Goal: Transaction & Acquisition: Purchase product/service

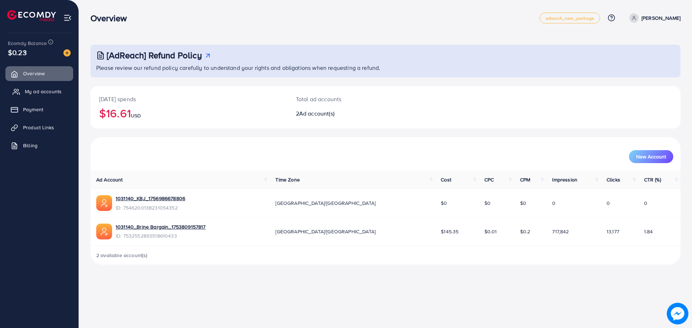
click at [31, 92] on span "My ad accounts" at bounding box center [43, 91] width 37 height 7
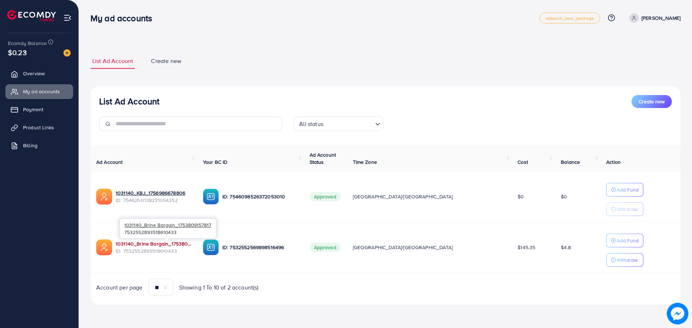
click at [191, 243] on link "1031140_Brine Bargain_1753809157817" at bounding box center [154, 243] width 76 height 7
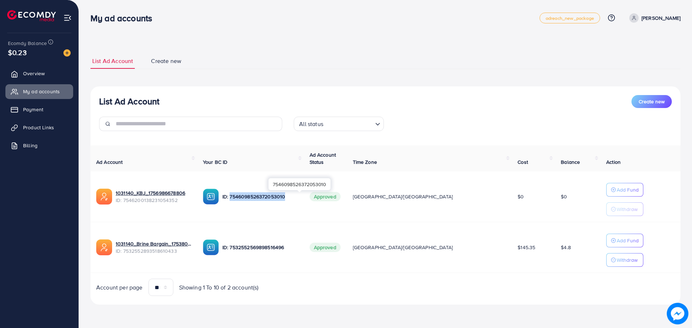
drag, startPoint x: 312, startPoint y: 198, endPoint x: 257, endPoint y: 200, distance: 54.8
click at [257, 200] on p "ID: 7546098526372053010" at bounding box center [260, 196] width 76 height 9
click at [447, 98] on div "List Ad Account Create new" at bounding box center [385, 101] width 572 height 13
click at [58, 111] on link "Payment" at bounding box center [39, 109] width 68 height 14
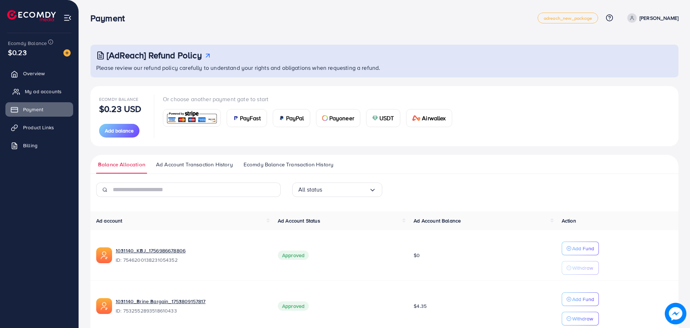
click at [36, 94] on span "My ad accounts" at bounding box center [43, 91] width 37 height 7
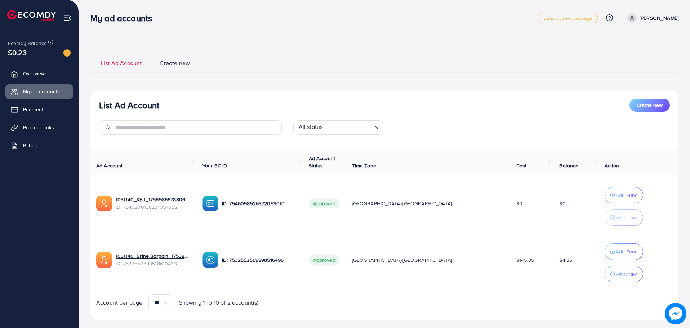
drag, startPoint x: 529, startPoint y: 259, endPoint x: 544, endPoint y: 260, distance: 15.2
click at [553, 260] on td "$4.35" at bounding box center [575, 260] width 45 height 57
click at [70, 51] on img at bounding box center [66, 52] width 7 height 7
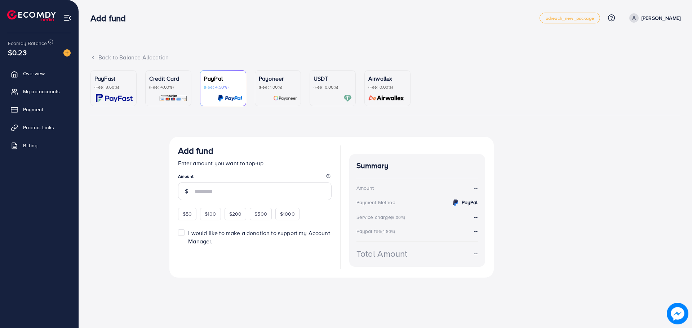
click at [337, 94] on div "USDT (Fee: 0.00%)" at bounding box center [332, 88] width 38 height 28
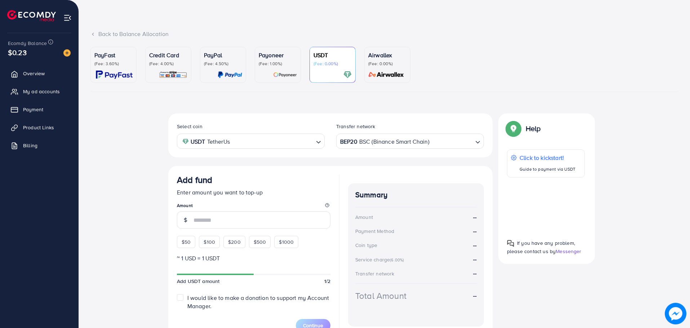
scroll to position [36, 0]
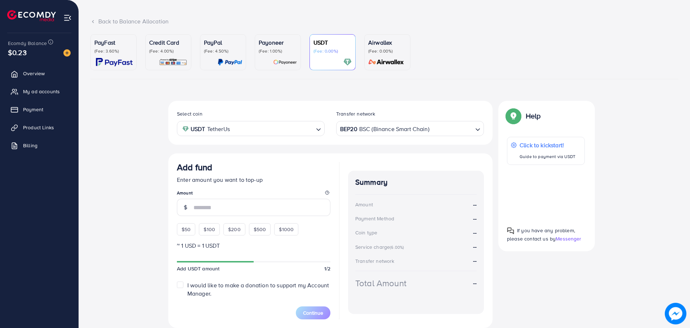
click at [212, 217] on div "Add fund Enter amount you want to top-up Amount $50 $100 $200 $500 $1000" at bounding box center [253, 198] width 153 height 73
click at [210, 209] on input "number" at bounding box center [261, 207] width 137 height 17
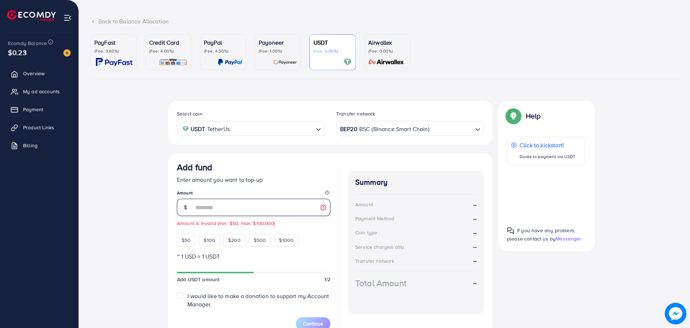
type input "**"
click at [131, 190] on div "Select coin USDT TetherUs Loading... Transfer network BEP20 BSC (Binance Smart …" at bounding box center [384, 223] width 588 height 244
drag, startPoint x: 239, startPoint y: 213, endPoint x: 162, endPoint y: 210, distance: 76.8
click at [162, 210] on div "Select coin USDT TetherUs Loading... Transfer network BEP20 BSC (Binance Smart …" at bounding box center [384, 223] width 588 height 244
